Goal: Task Accomplishment & Management: Manage account settings

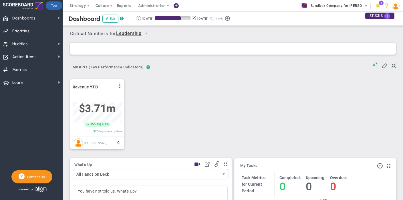
scroll to position [20, 49]
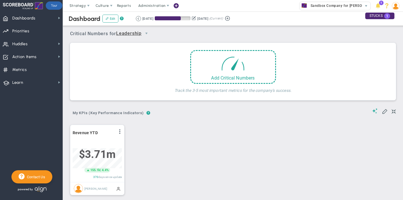
scroll to position [20, 49]
click at [367, 6] on span "select" at bounding box center [366, 6] width 5 height 5
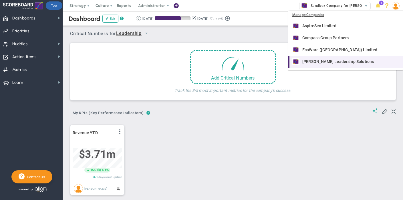
click at [317, 61] on span "[PERSON_NAME] Leadership Solutions" at bounding box center [338, 62] width 72 height 4
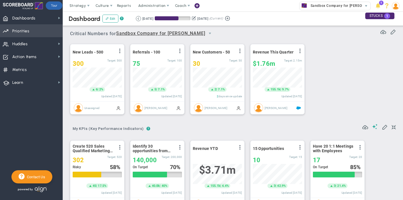
click at [31, 28] on span "Priorities OKR Tree Priorities OKRs" at bounding box center [31, 30] width 63 height 13
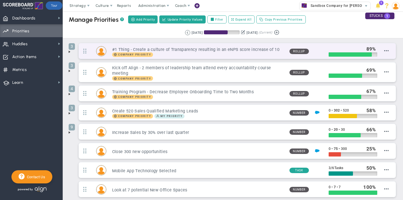
click at [223, 48] on h3 "#1 Thing - Create a culture of Transparency resulting in an eNPS score increase…" at bounding box center [198, 49] width 173 height 5
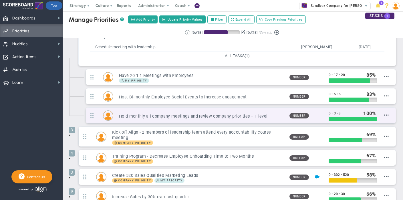
scroll to position [140, 0]
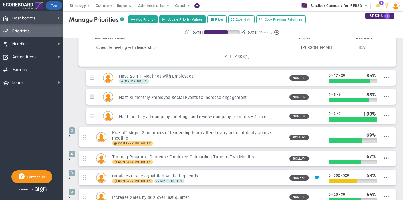
click at [25, 18] on span "Dashboards" at bounding box center [23, 18] width 23 height 12
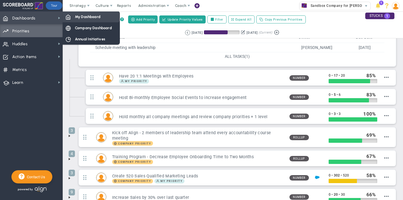
click at [97, 14] on span "My Dashboard" at bounding box center [87, 16] width 25 height 5
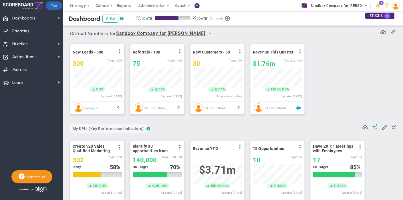
click at [120, 127] on span "My KPIs (Key Performance Indicators)" at bounding box center [108, 128] width 76 height 9
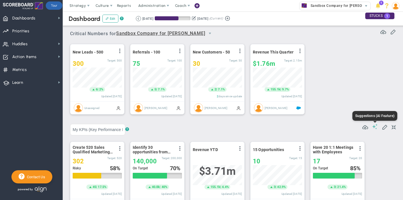
click at [376, 127] on span at bounding box center [375, 126] width 6 height 5
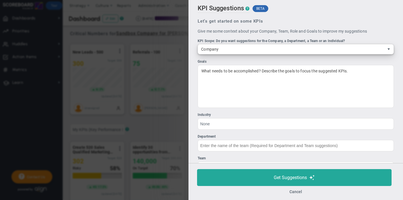
click at [389, 50] on span "select" at bounding box center [388, 49] width 5 height 5
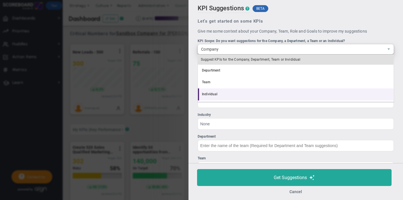
click at [268, 94] on li "Individual" at bounding box center [296, 94] width 196 height 12
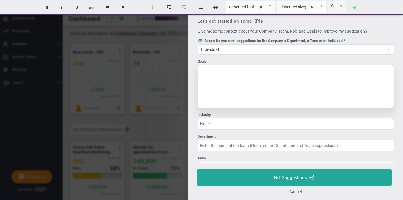
click at [264, 73] on div at bounding box center [296, 86] width 196 height 43
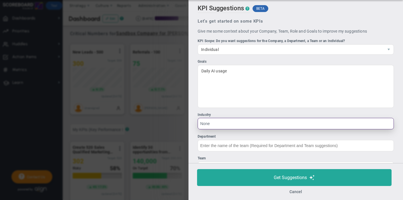
click at [217, 126] on input "None" at bounding box center [296, 123] width 196 height 11
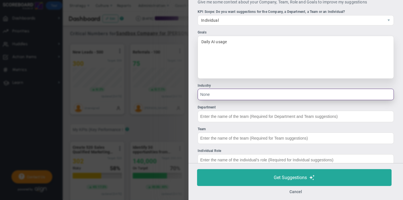
scroll to position [36, 0]
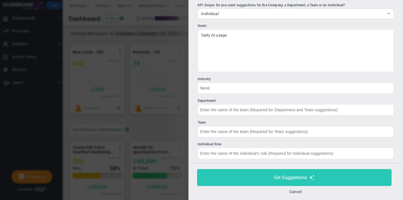
click at [273, 178] on button "Get Suggestions" at bounding box center [294, 177] width 195 height 17
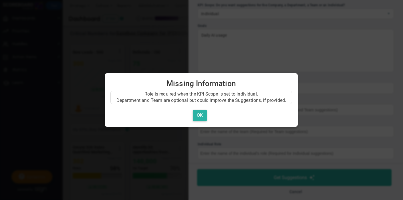
click at [204, 116] on button "OK" at bounding box center [200, 115] width 14 height 11
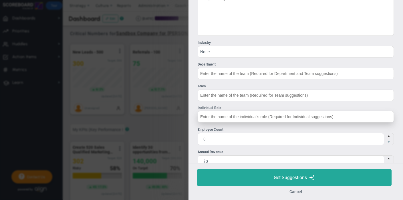
scroll to position [75, 0]
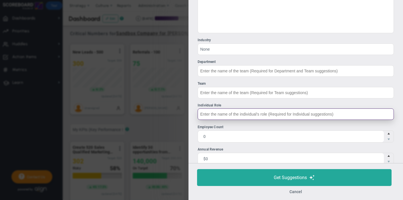
click at [305, 112] on input "Individual Role" at bounding box center [296, 113] width 196 height 11
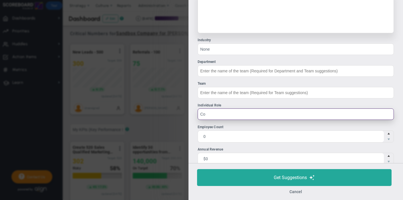
type input "C"
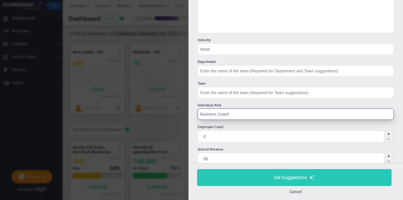
type input "Business Coach"
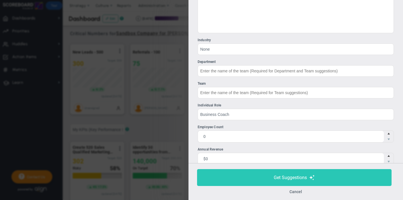
click at [276, 176] on span "Get Suggestions" at bounding box center [290, 177] width 33 height 5
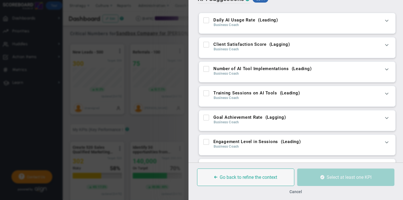
scroll to position [0, 0]
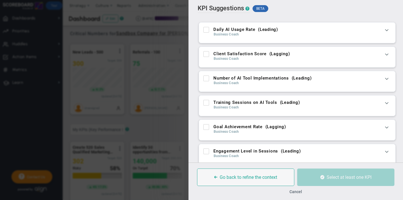
click at [205, 29] on input "Daily AI Usage Rate ( Leading )" at bounding box center [207, 31] width 4 height 6
checkbox input "true"
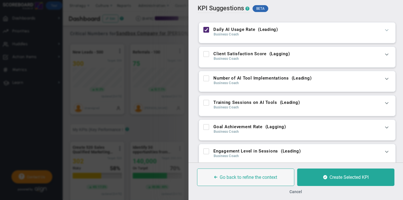
click at [388, 30] on span at bounding box center [387, 30] width 6 height 6
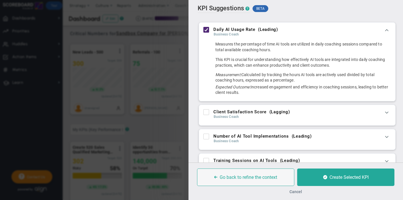
click at [296, 189] on div "Cancel" at bounding box center [295, 191] width 197 height 5
click at [294, 189] on div "Cancel" at bounding box center [295, 191] width 197 height 5
click at [298, 189] on button "Cancel" at bounding box center [295, 191] width 13 height 5
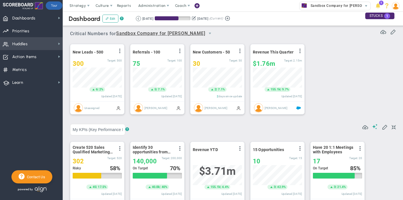
click at [24, 42] on span "Huddles" at bounding box center [19, 44] width 15 height 12
click at [350, 6] on span "Sandbox Company for [PERSON_NAME]" at bounding box center [343, 5] width 70 height 7
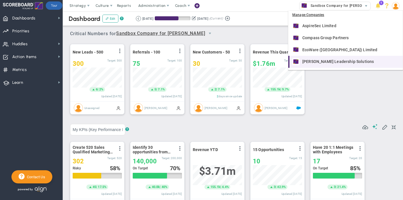
click at [324, 62] on span "[PERSON_NAME] Leadership Solutions" at bounding box center [338, 62] width 72 height 4
